Goal: Task Accomplishment & Management: Complete application form

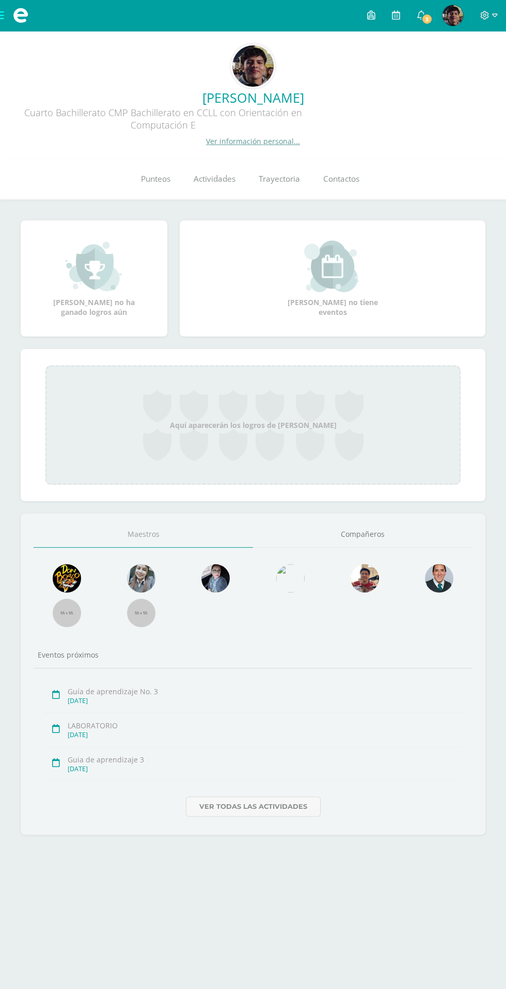
click at [27, 30] on span at bounding box center [20, 15] width 41 height 31
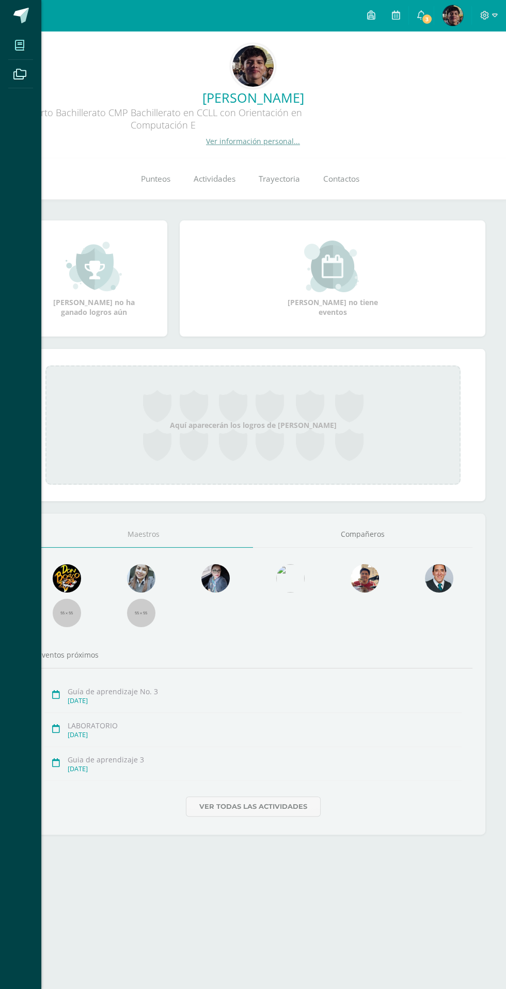
click at [23, 45] on icon at bounding box center [19, 45] width 9 height 10
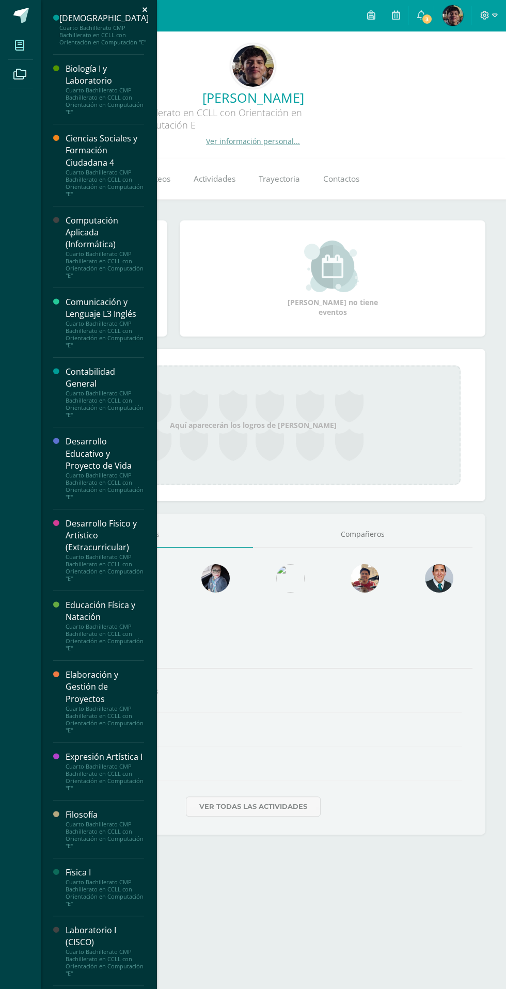
scroll to position [333, 0]
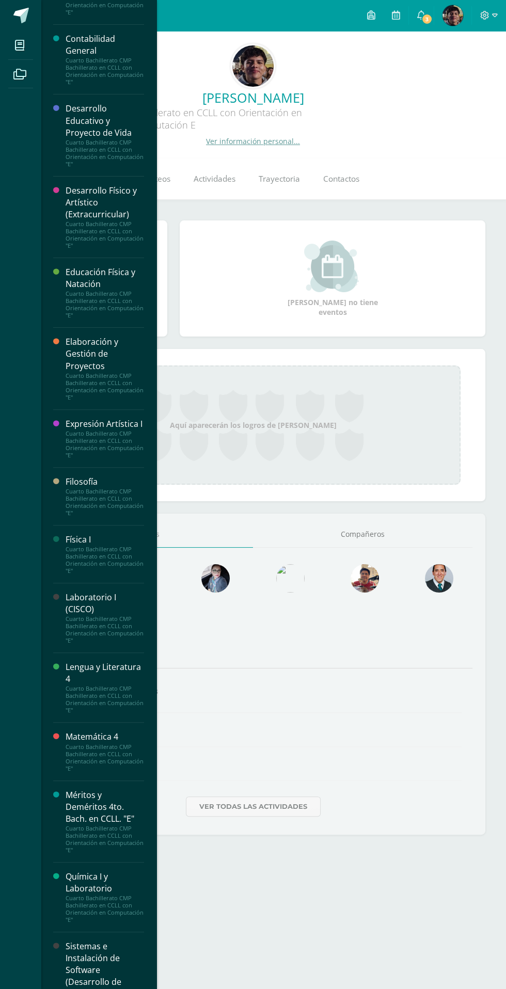
click at [85, 545] on div "Física I" at bounding box center [105, 540] width 78 height 12
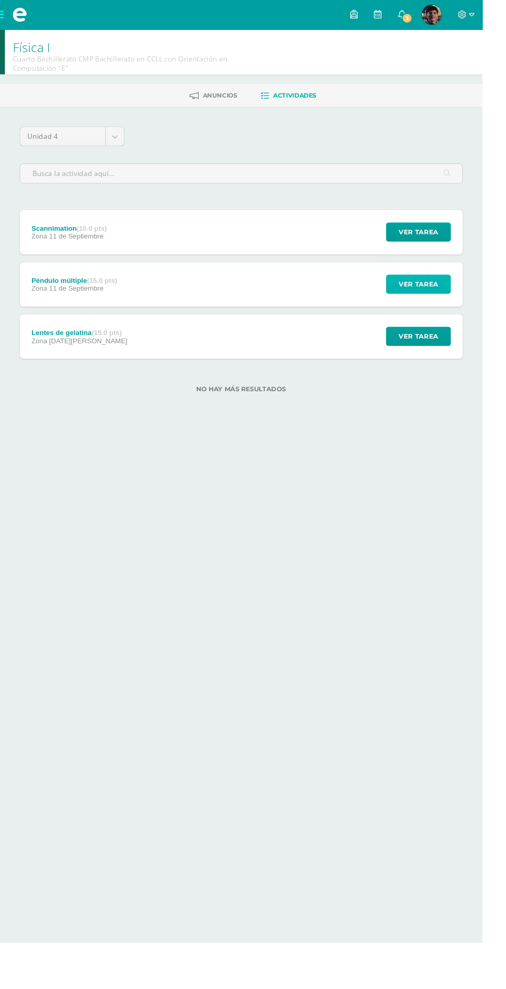
click at [407, 293] on button "Ver tarea" at bounding box center [439, 298] width 68 height 20
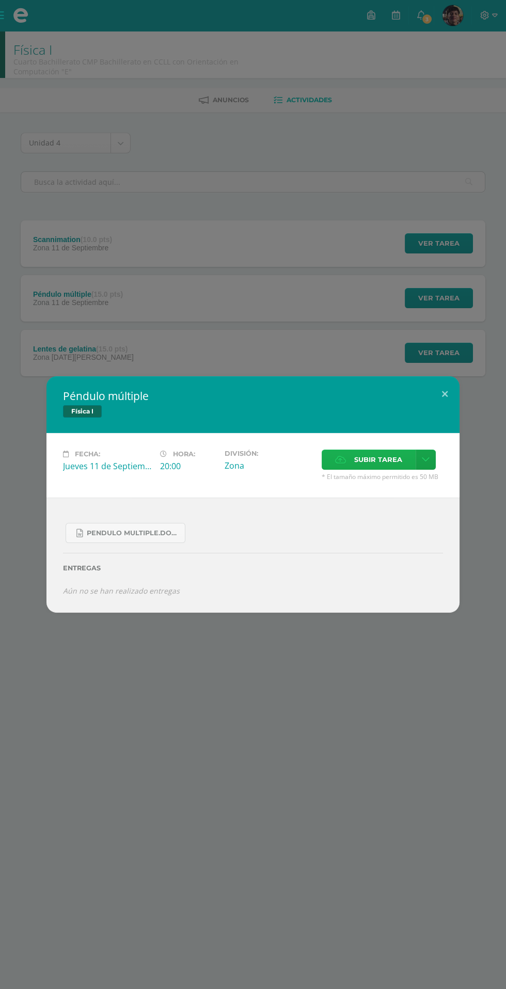
click at [330, 455] on label "Subir tarea" at bounding box center [368, 459] width 94 height 20
click at [0, 0] on input "Subir tarea" at bounding box center [0, 0] width 0 height 0
click at [340, 460] on icon at bounding box center [340, 459] width 11 height 7
click at [0, 0] on input "Subir tarea" at bounding box center [0, 0] width 0 height 0
click at [332, 455] on label "Subir tarea" at bounding box center [368, 459] width 94 height 20
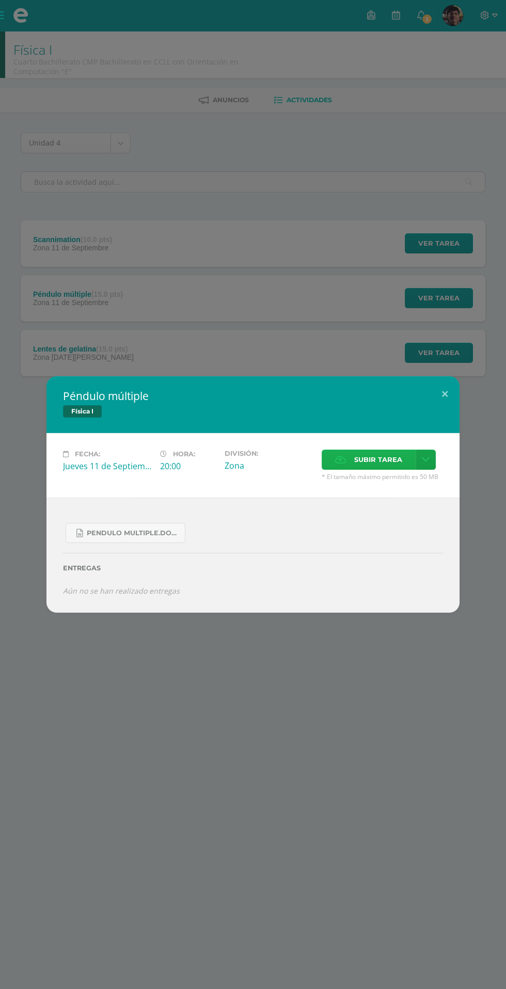
click at [0, 0] on input "Subir tarea" at bounding box center [0, 0] width 0 height 0
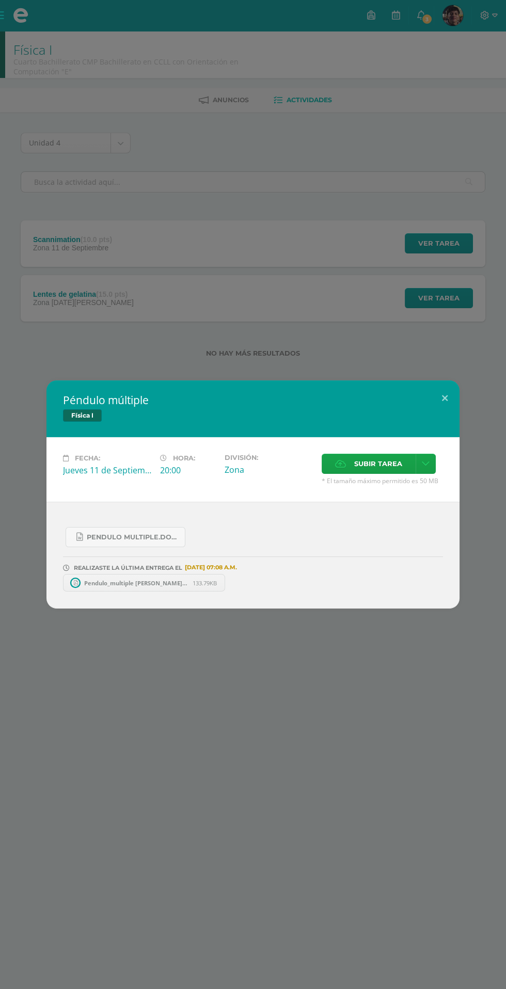
click at [143, 175] on div "Péndulo múltiple Física I Fecha: [DATE] Hora: 20:00 División: Zona" at bounding box center [253, 494] width 506 height 989
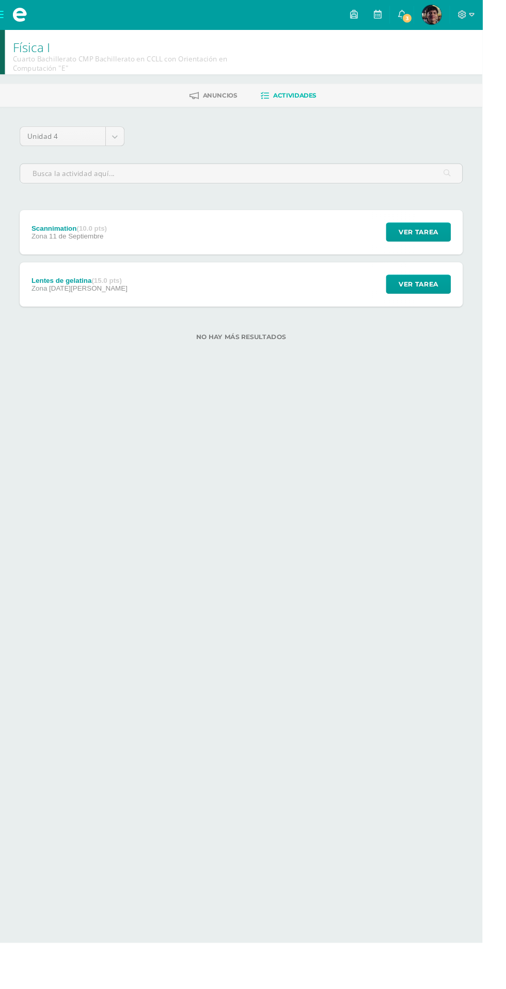
click at [79, 159] on div "Unidad 4 Unidad 1 Unidad 2 Unidad 3 Unidad 4" at bounding box center [76, 147] width 118 height 29
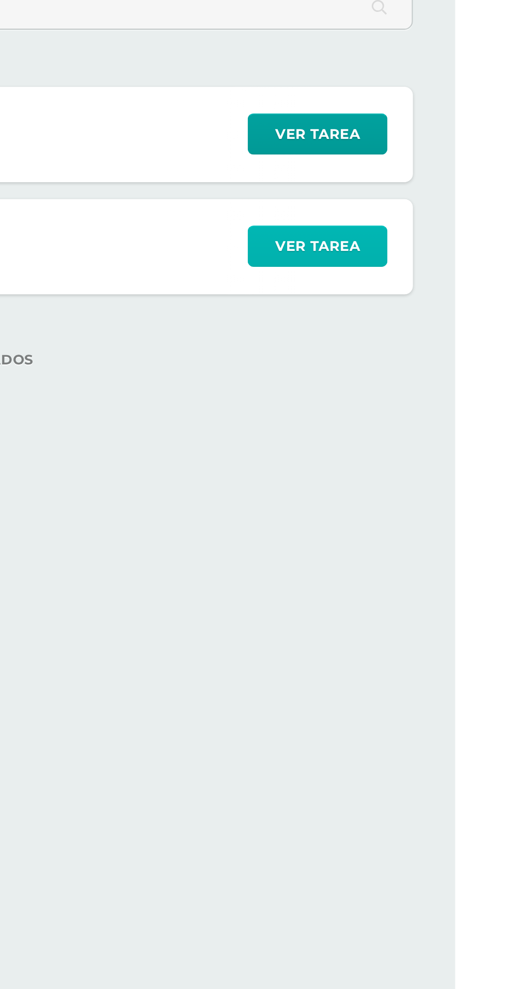
click at [419, 301] on button "Ver tarea" at bounding box center [439, 298] width 68 height 20
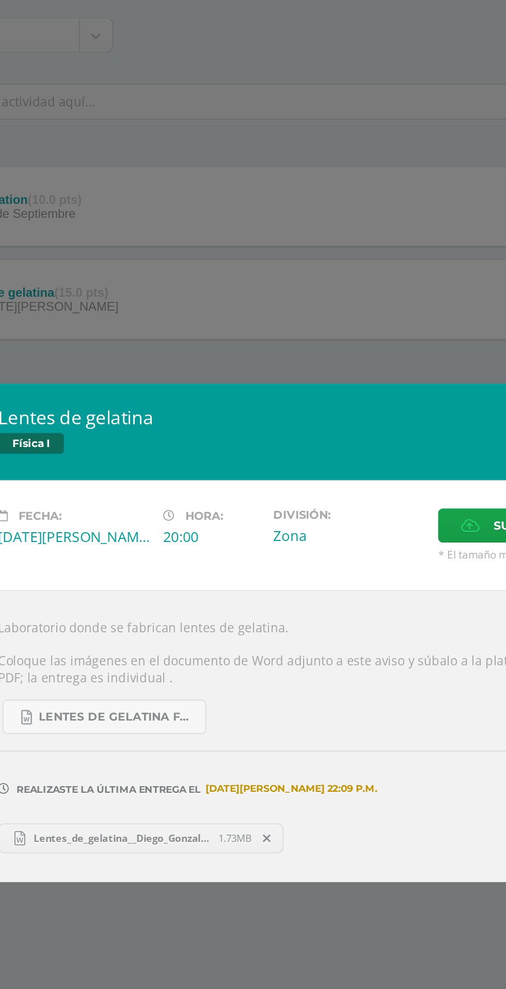
click at [146, 344] on div "Lentes de gelatina Física I Fecha: [DATE][PERSON_NAME] Hora: 20:00 División: Zo…" at bounding box center [253, 494] width 506 height 989
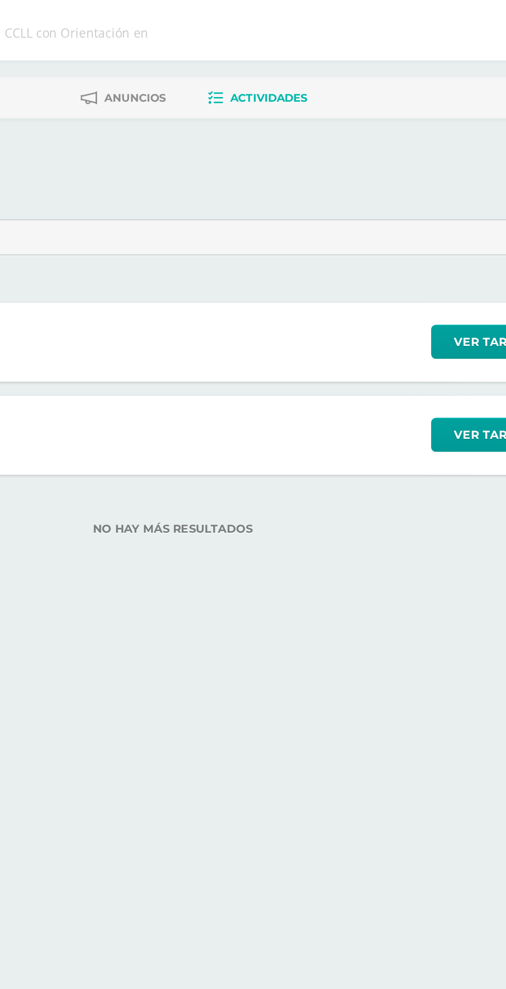
click at [226, 241] on div "Scannimation (10.0 pts) Zona [DATE] Ver tarea Scannimation Física I Cargando co…" at bounding box center [253, 243] width 464 height 46
